Goal: Information Seeking & Learning: Learn about a topic

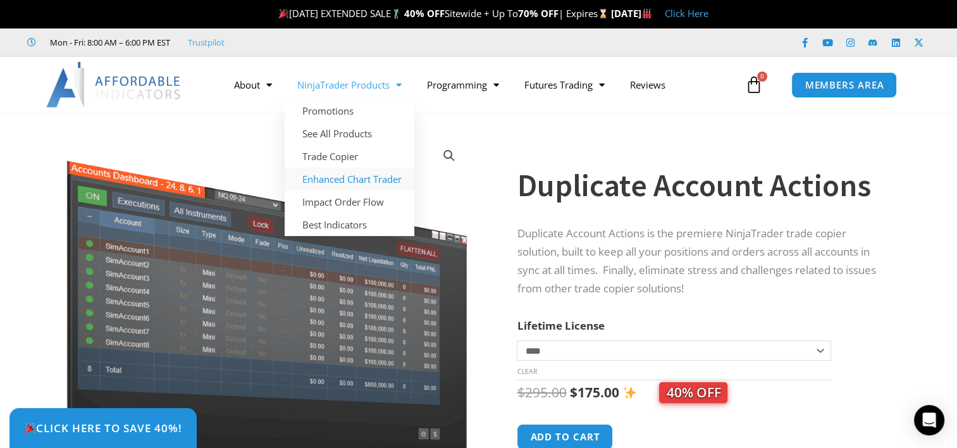
click at [359, 180] on link "Enhanced Chart Trader" at bounding box center [350, 179] width 130 height 23
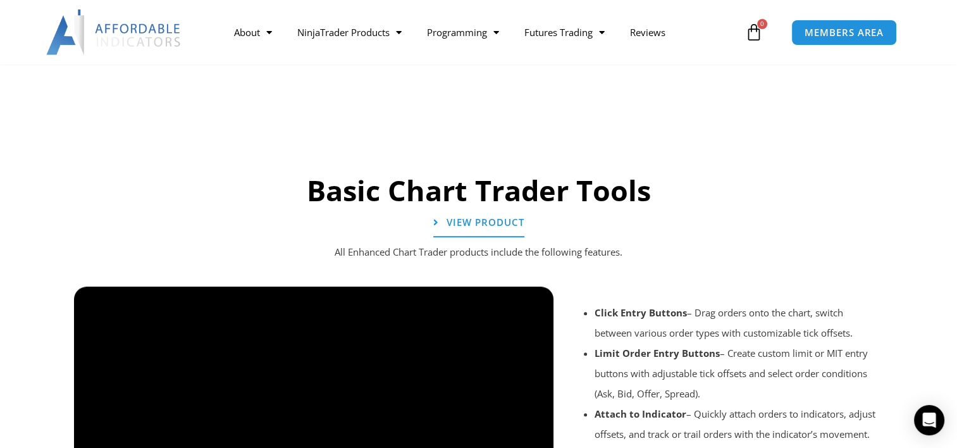
scroll to position [1054, 0]
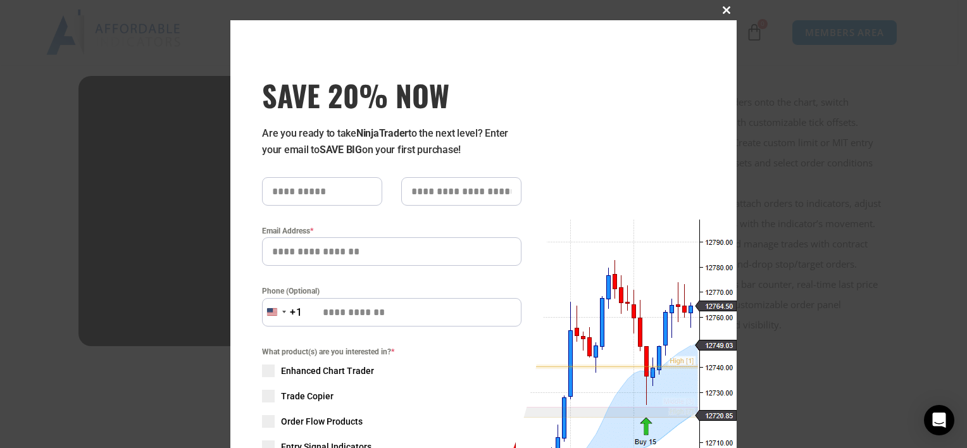
click at [716, 6] on span at bounding box center [726, 10] width 20 height 8
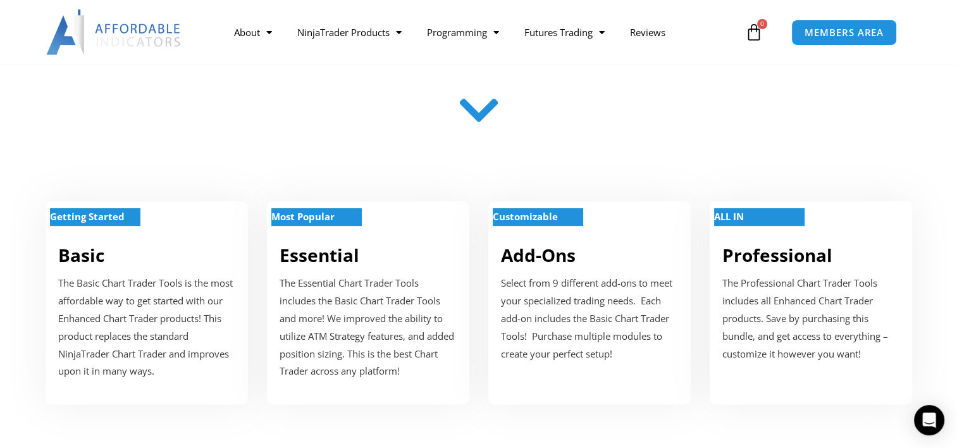
scroll to position [211, 0]
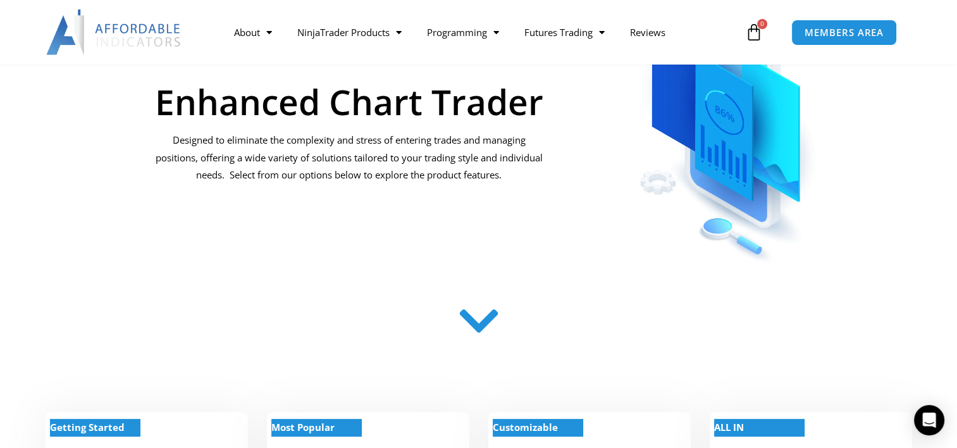
click at [482, 319] on icon at bounding box center [478, 321] width 45 height 45
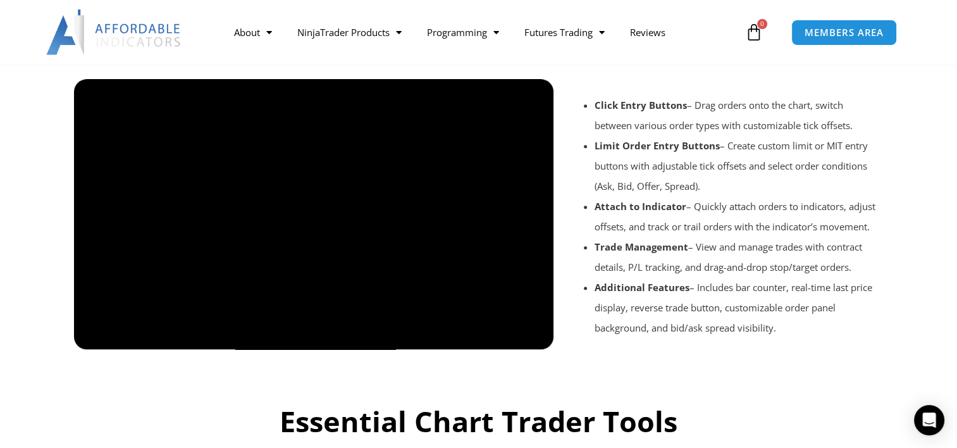
scroll to position [1057, 0]
